Goal: Task Accomplishment & Management: Manage account settings

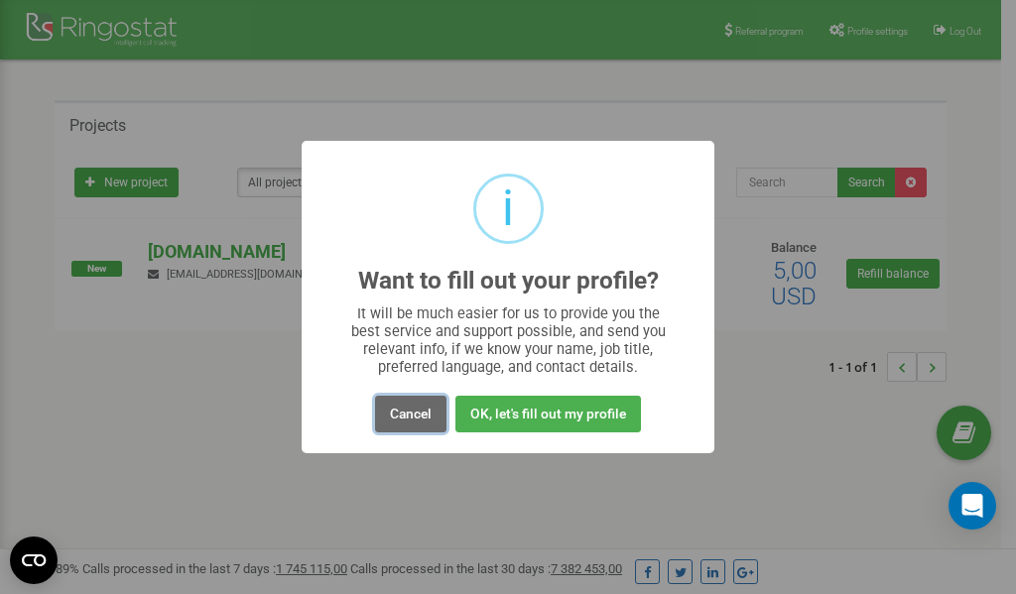
click at [406, 416] on button "Cancel" at bounding box center [410, 414] width 71 height 37
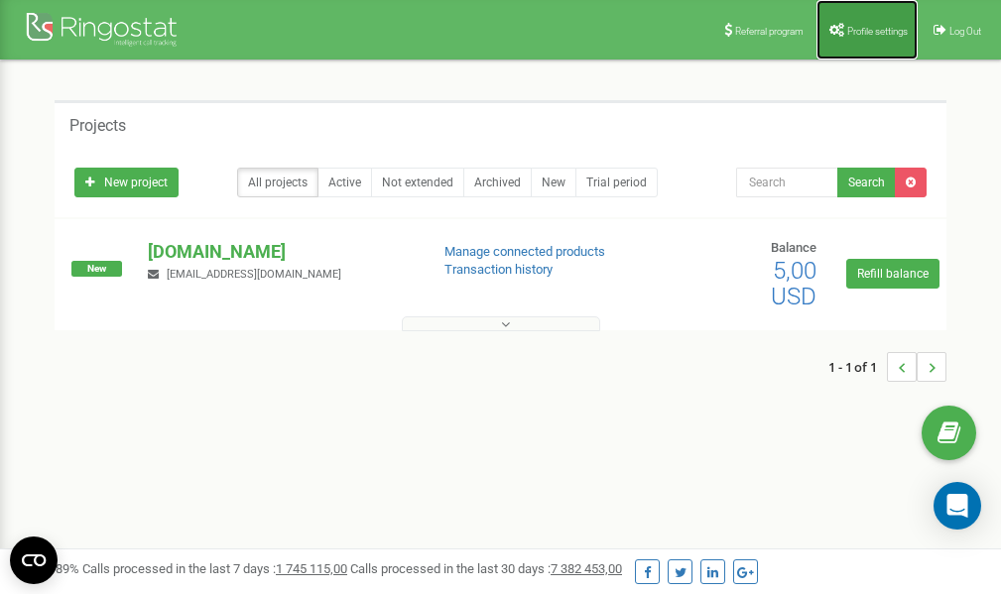
click at [860, 28] on span "Profile settings" at bounding box center [877, 31] width 61 height 11
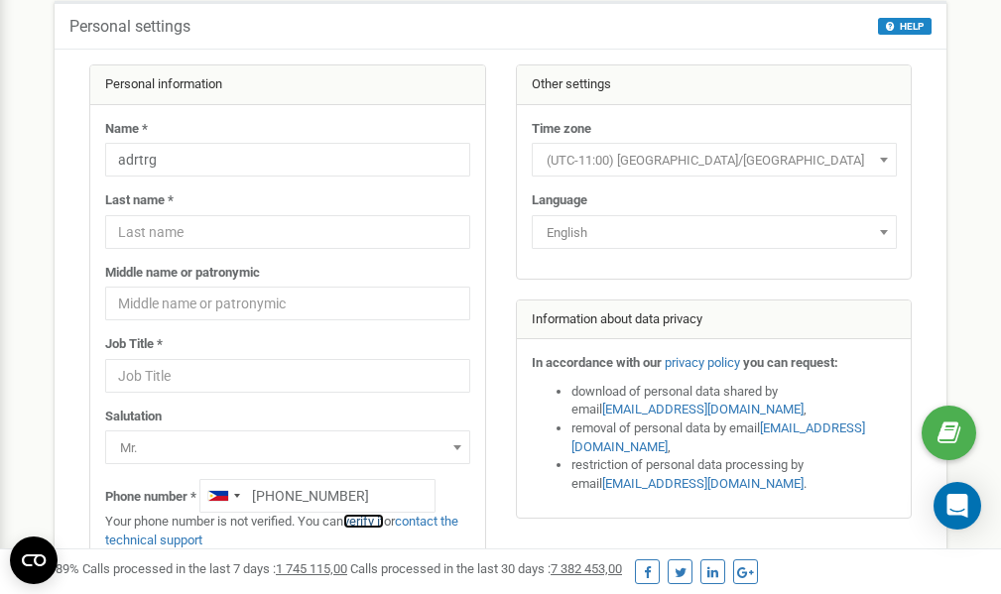
click at [377, 520] on link "verify it" at bounding box center [363, 521] width 41 height 15
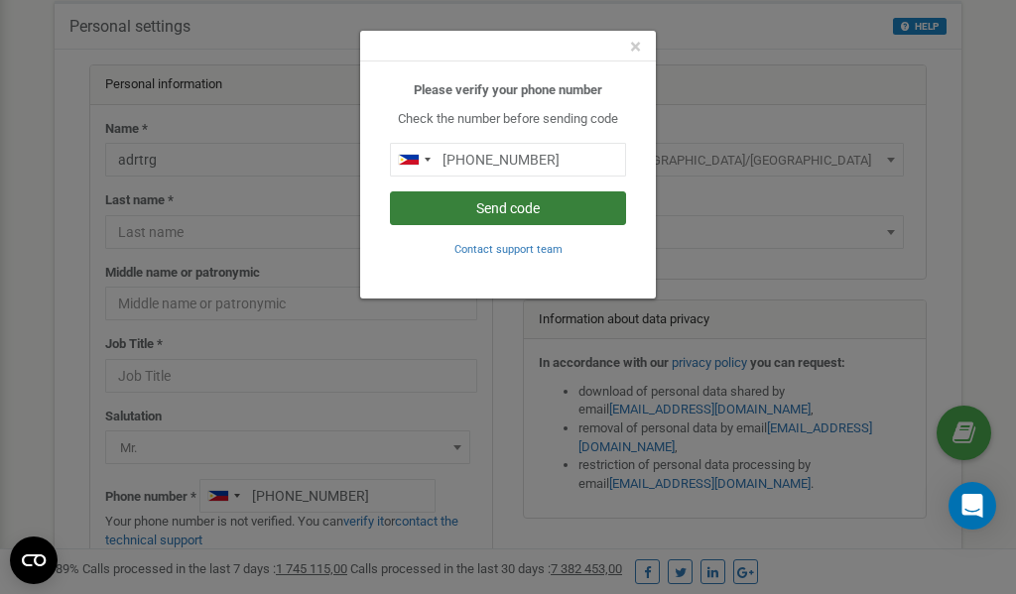
click at [511, 209] on button "Send code" at bounding box center [508, 208] width 236 height 34
